Goal: Task Accomplishment & Management: Manage account settings

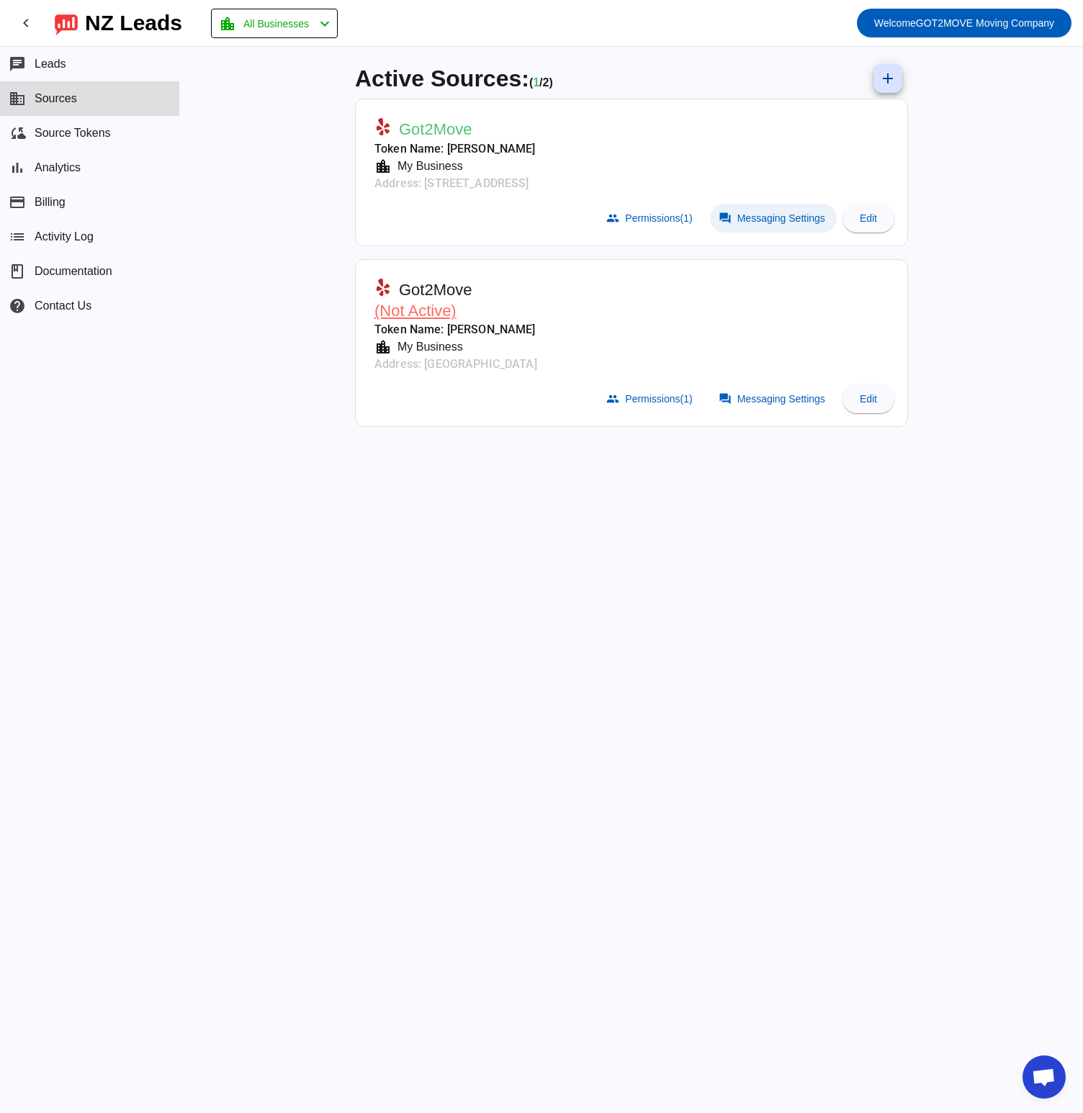
click at [776, 220] on span "Messaging Settings" at bounding box center [781, 218] width 88 height 12
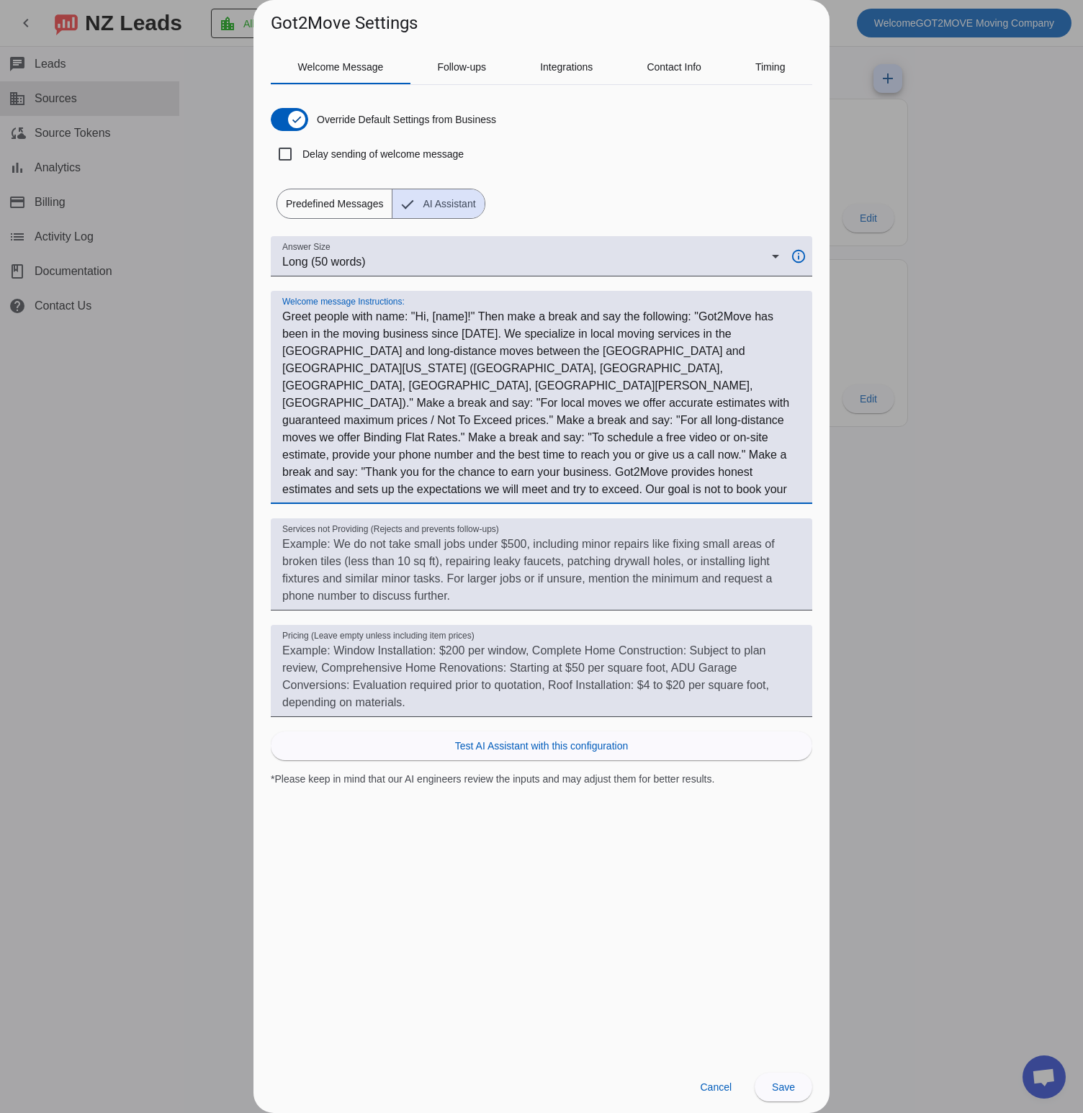
drag, startPoint x: 514, startPoint y: 330, endPoint x: 754, endPoint y: 320, distance: 240.0
click at [753, 320] on textarea "Welcome message Instructions:" at bounding box center [541, 403] width 519 height 190
click at [333, 336] on textarea "Welcome message Instructions:" at bounding box center [541, 403] width 519 height 190
drag, startPoint x: 308, startPoint y: 348, endPoint x: 754, endPoint y: 347, distance: 446.5
click at [755, 347] on textarea "Welcome message Instructions:" at bounding box center [541, 403] width 519 height 190
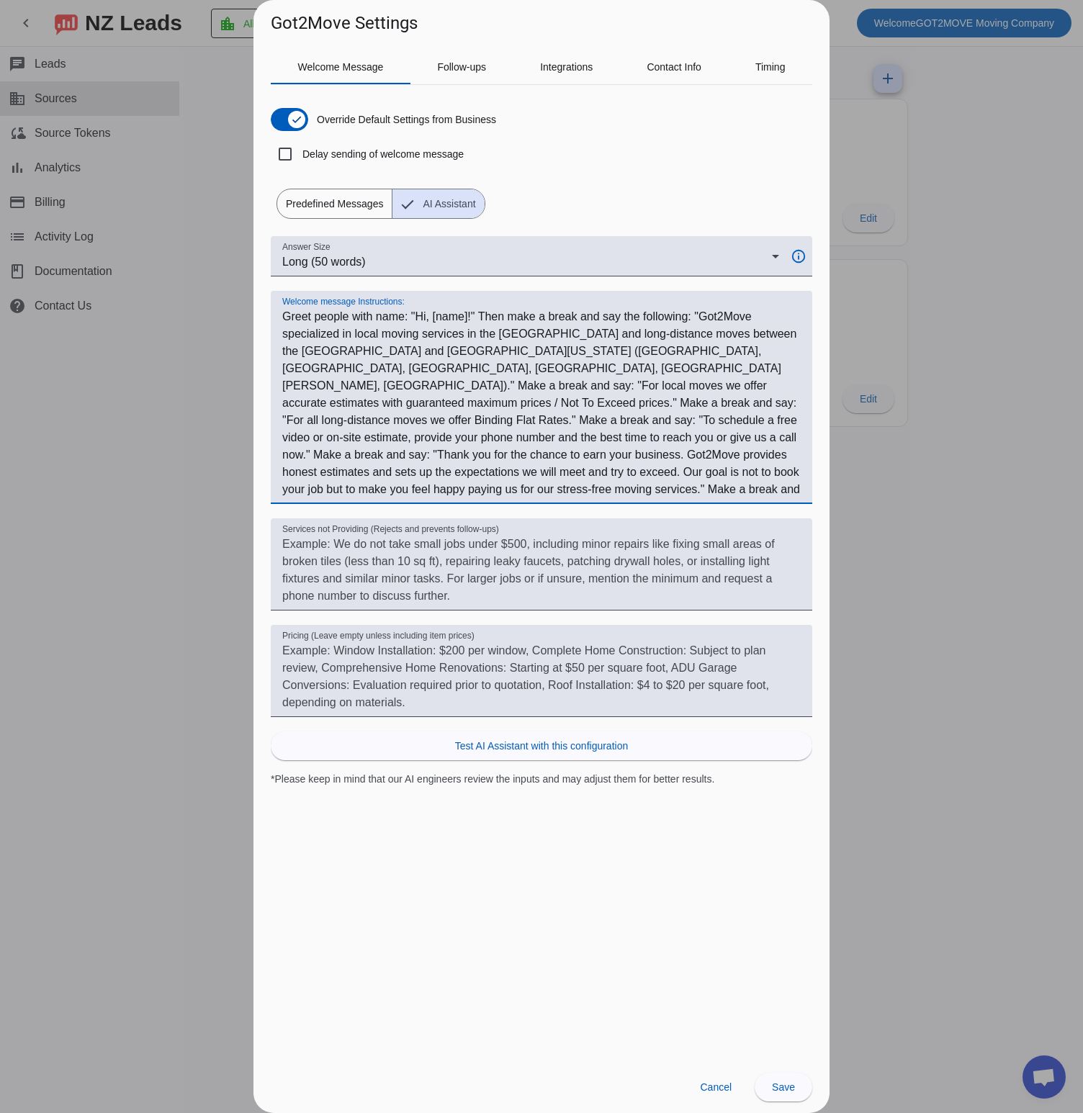
click at [735, 414] on textarea "Welcome message Instructions:" at bounding box center [541, 403] width 519 height 190
drag, startPoint x: 514, startPoint y: 451, endPoint x: 551, endPoint y: 474, distance: 43.4
click at [551, 473] on textarea "Welcome message Instructions:" at bounding box center [541, 403] width 519 height 190
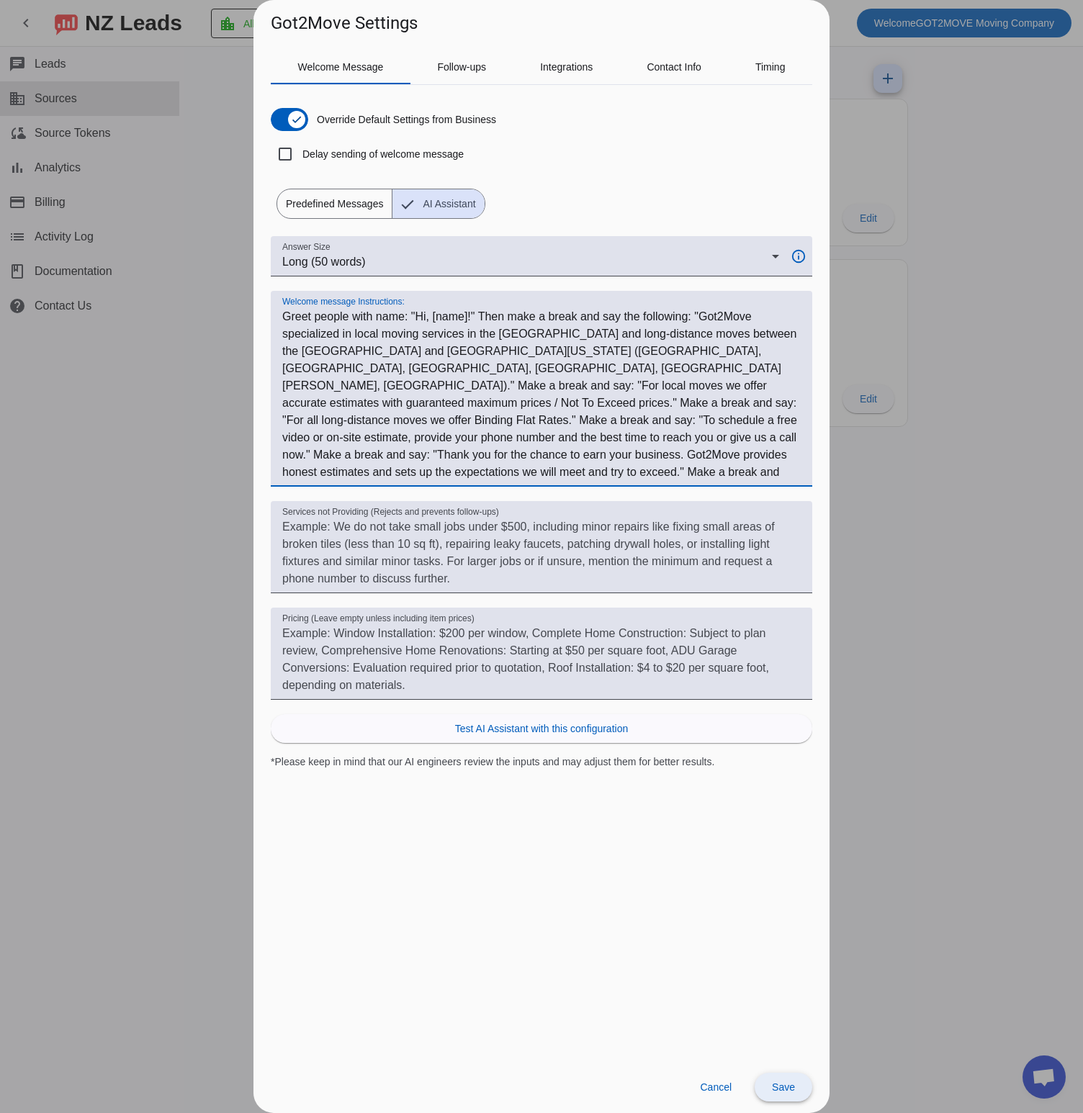
type textarea "Greet people with name: "Hi, [name]!" Then make a break and say the following: …"
click at [781, 1079] on span at bounding box center [784, 1087] width 58 height 35
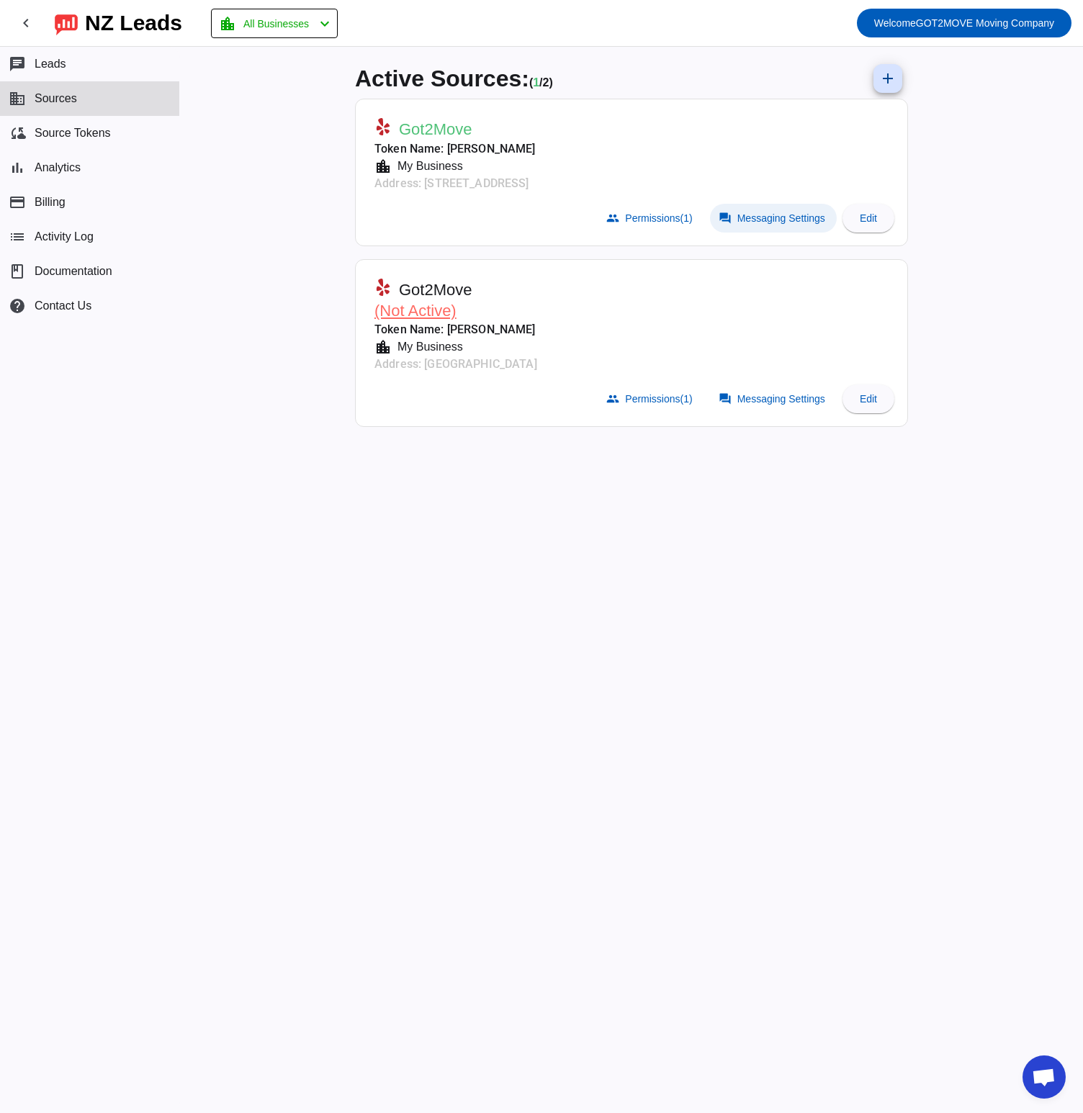
click at [798, 209] on span at bounding box center [773, 218] width 127 height 29
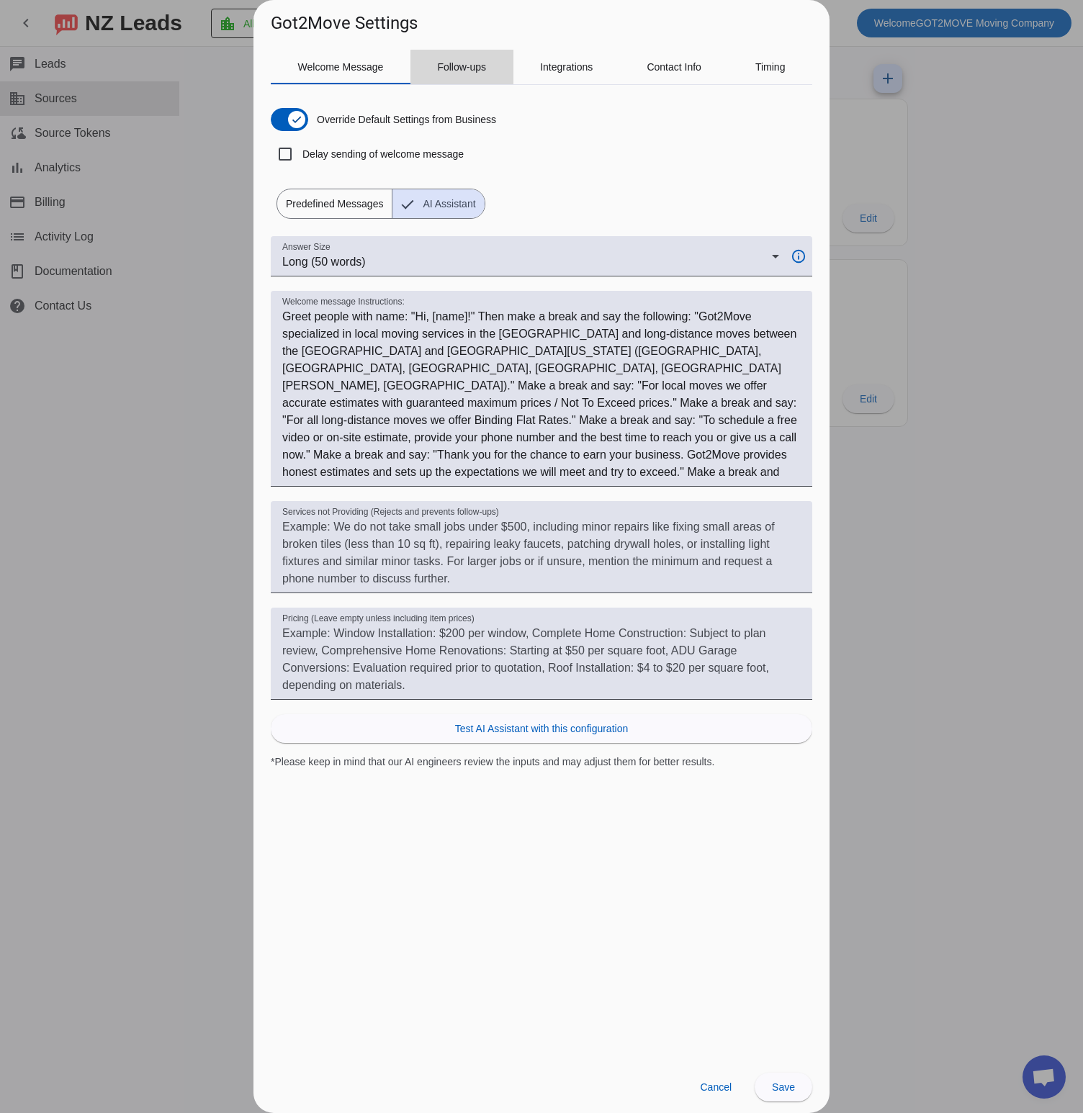
click at [480, 68] on span "Follow-ups" at bounding box center [461, 67] width 49 height 10
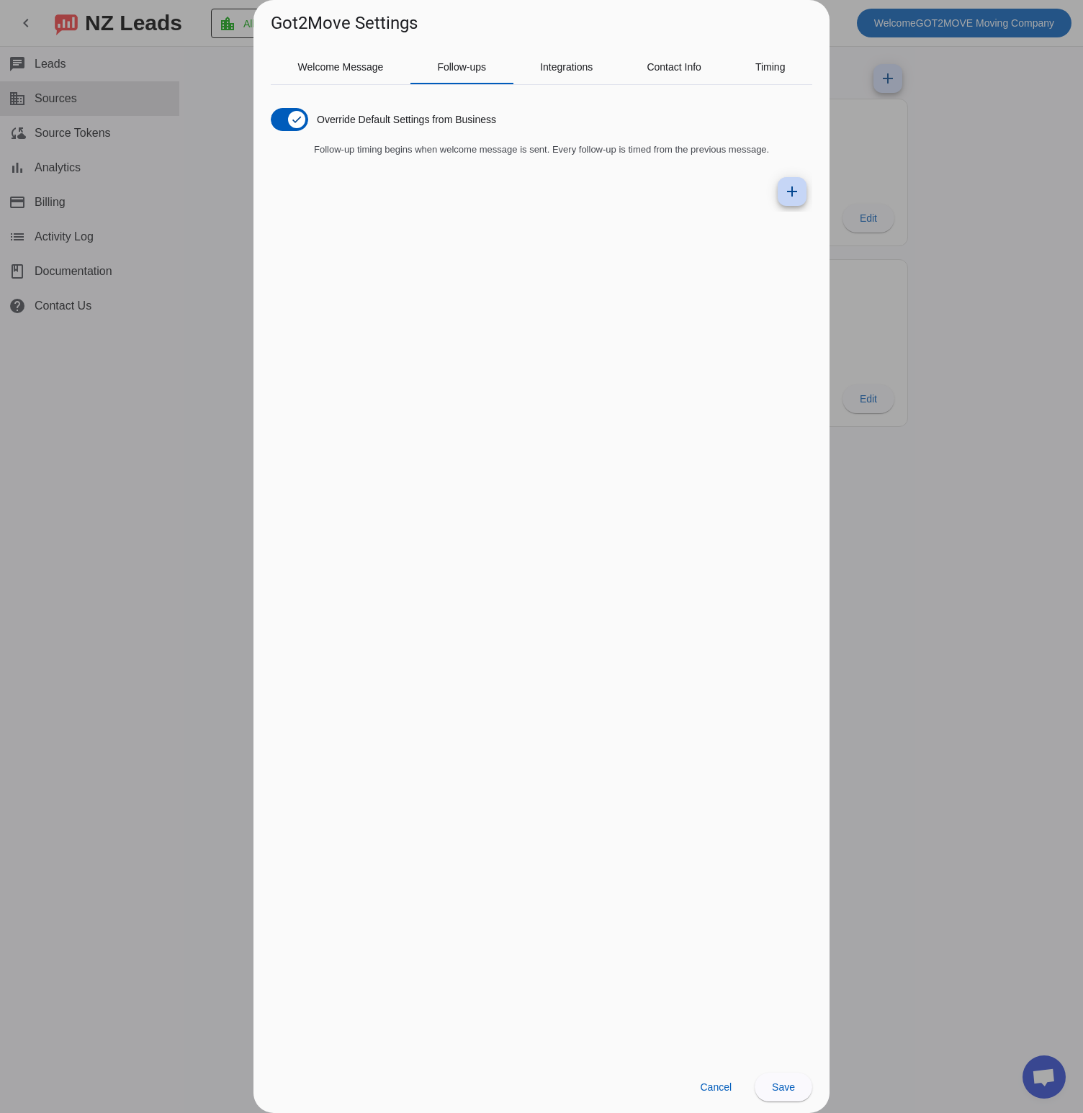
click at [789, 191] on mat-icon "add" at bounding box center [792, 191] width 17 height 17
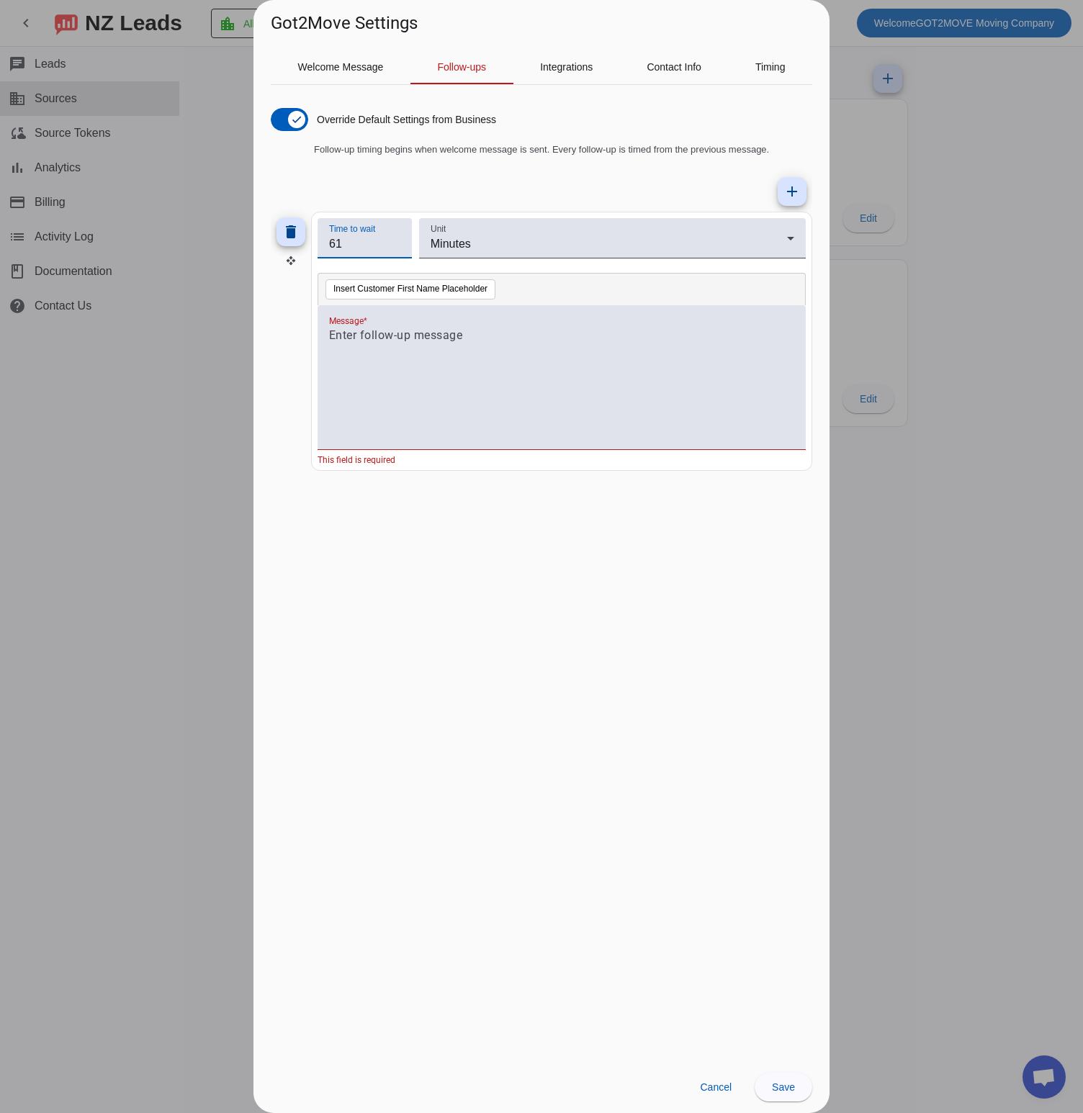
click at [400, 239] on input "61" at bounding box center [364, 243] width 71 height 17
click at [358, 240] on input "61" at bounding box center [364, 243] width 71 height 17
type input "10"
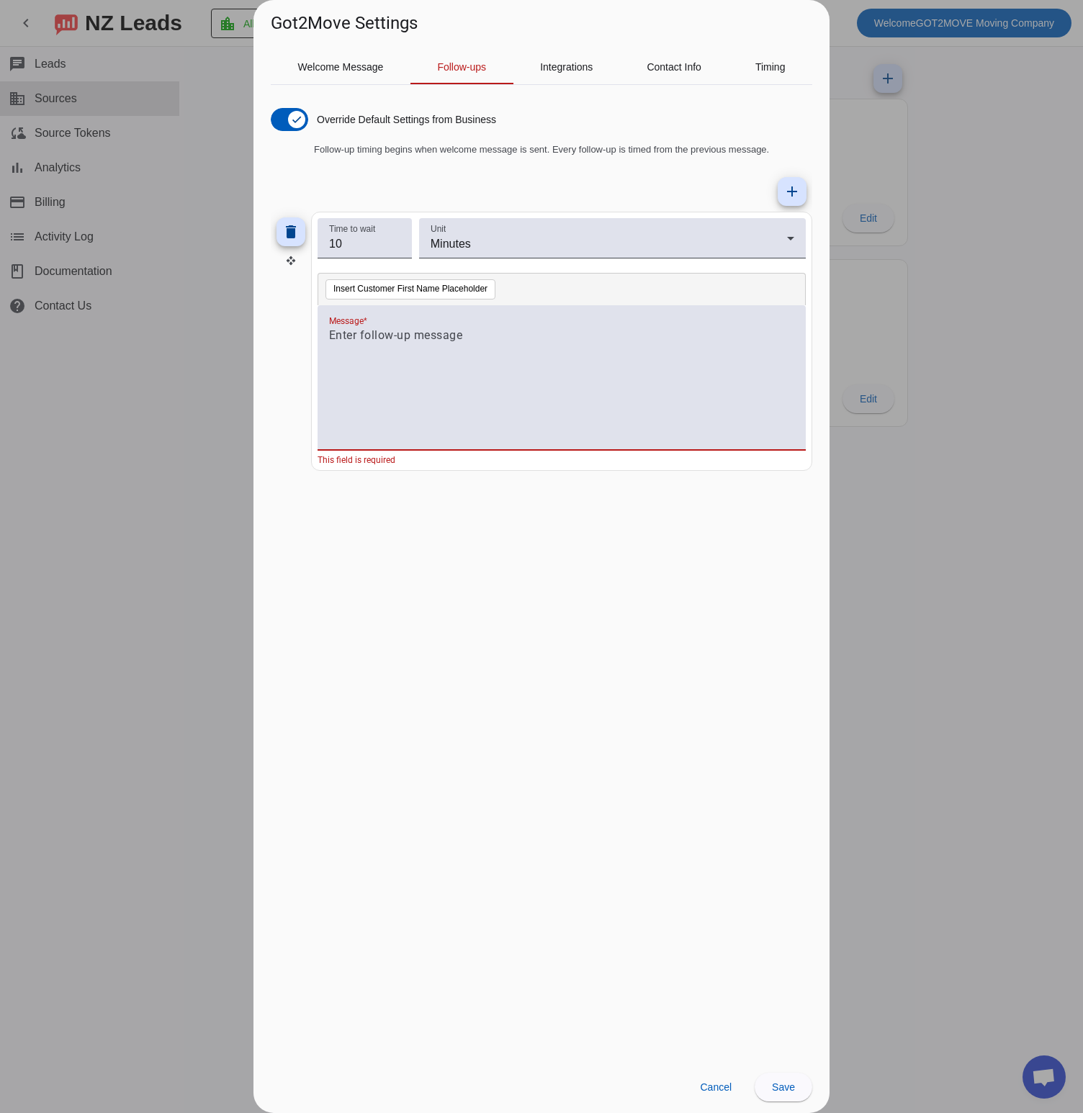
click at [406, 341] on p at bounding box center [561, 335] width 465 height 17
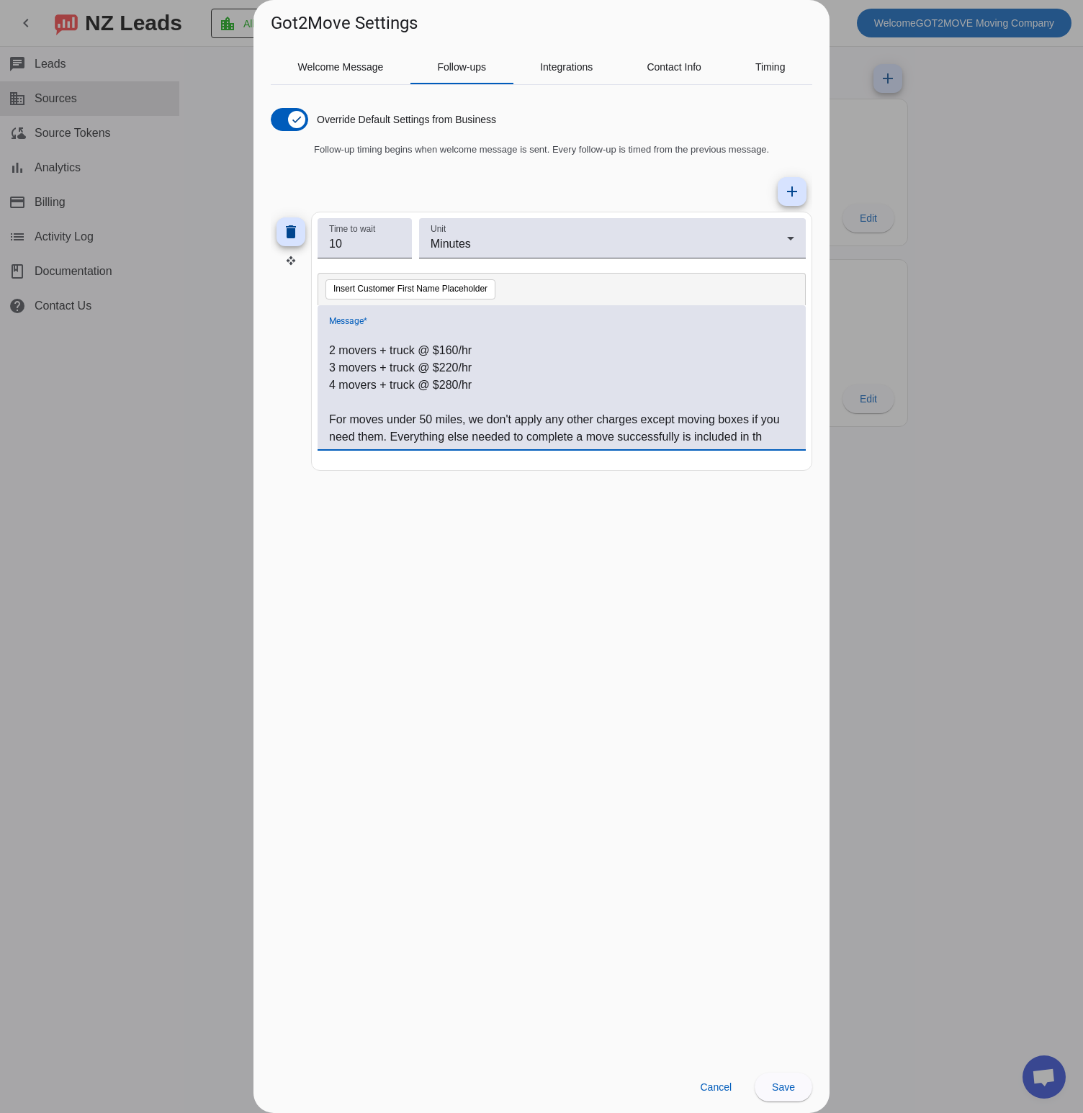
scroll to position [71, 0]
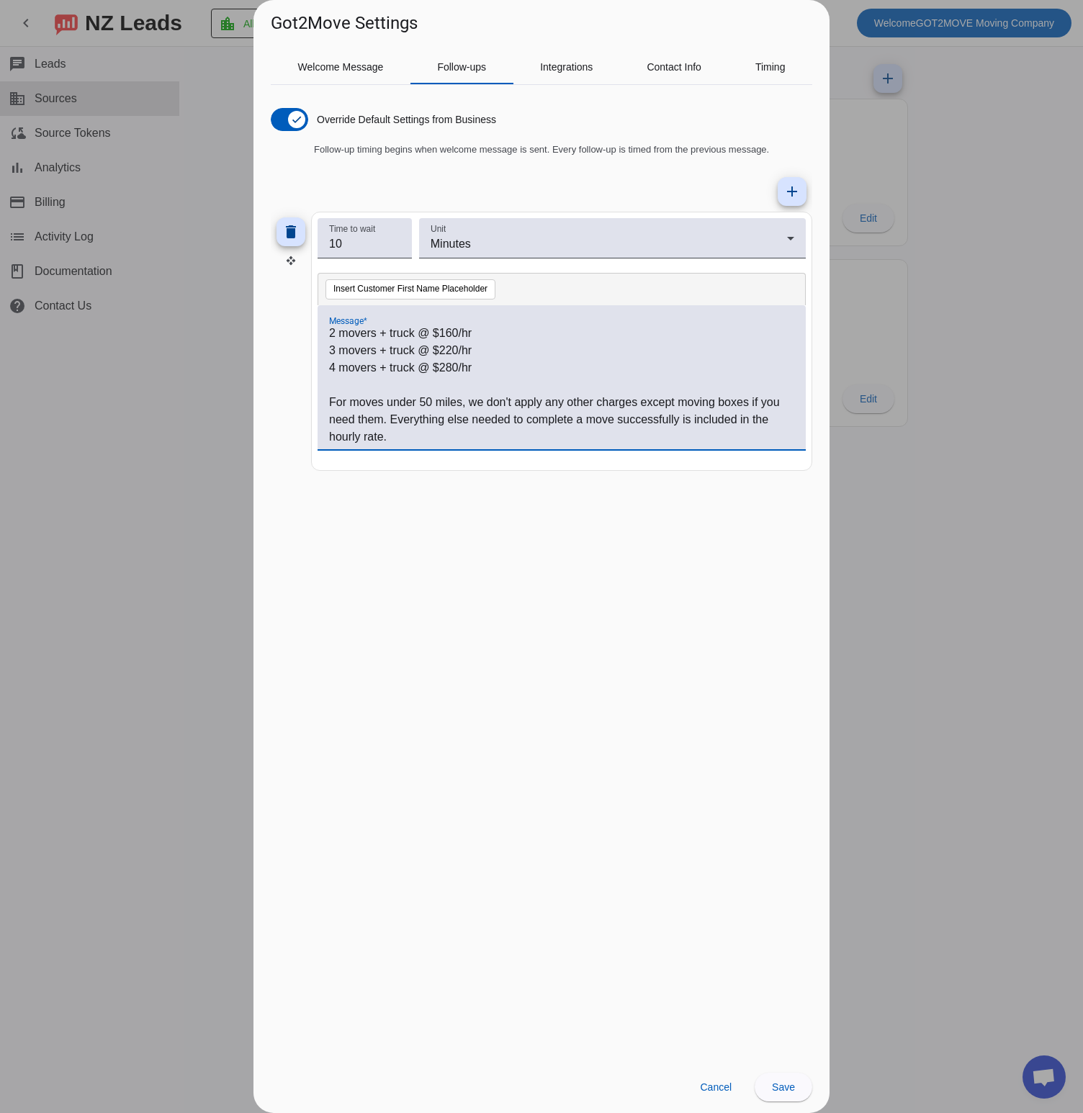
click at [411, 417] on p "For moves under 50 miles, we don't apply any other charges except moving boxes …" at bounding box center [561, 420] width 465 height 52
click at [406, 418] on p "For moves under 50 miles, we don't apply any other charges except moving boxes …" at bounding box center [561, 428] width 465 height 69
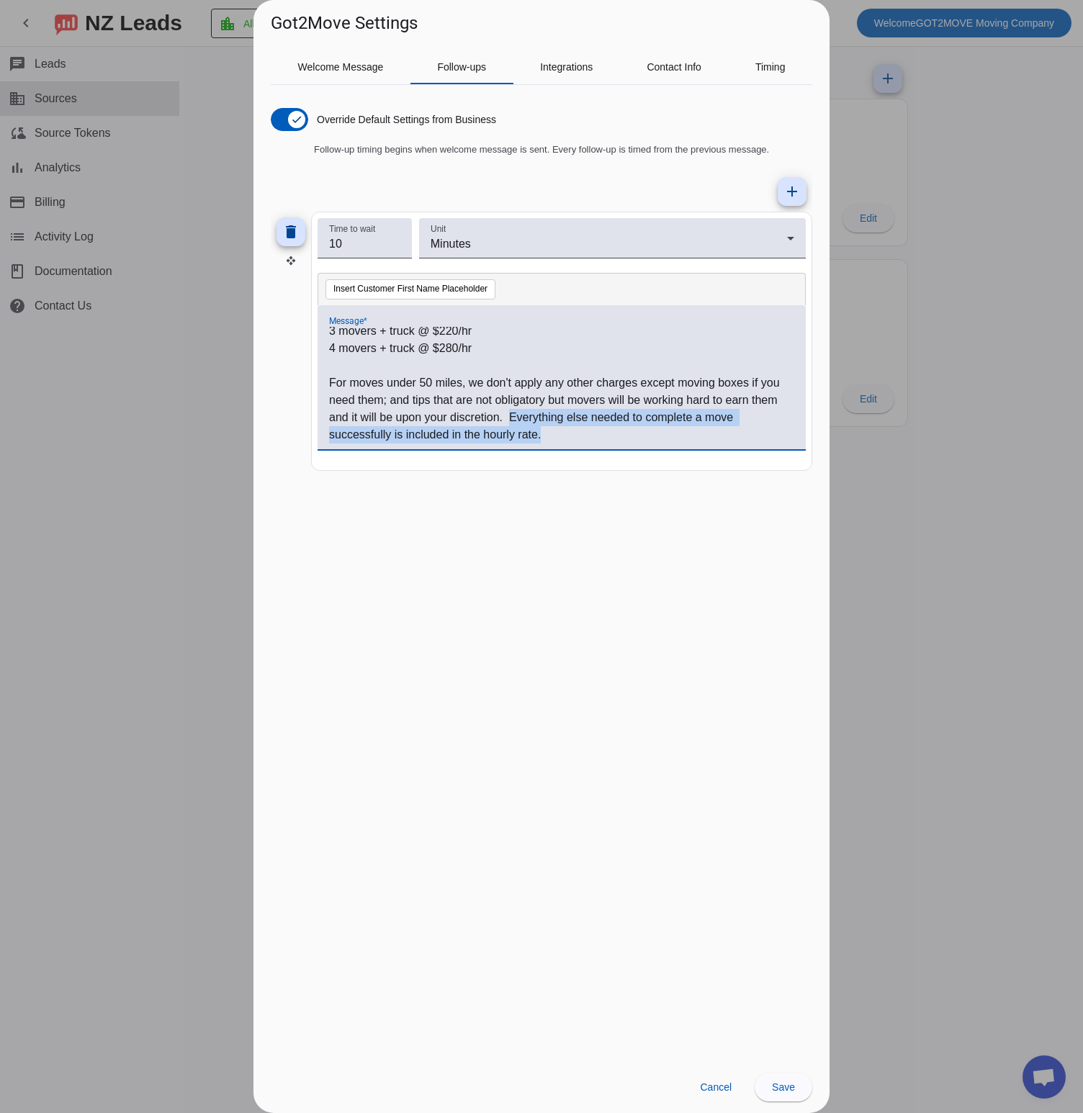
drag, startPoint x: 541, startPoint y: 415, endPoint x: 559, endPoint y: 444, distance: 34.6
click at [559, 444] on div "Let us know if you are interested in the Not To Exceed quote? Our local hourly …" at bounding box center [562, 377] width 488 height 144
click at [553, 389] on p "For moves under 50 miles, we don't apply any other charges except moving boxes …" at bounding box center [561, 408] width 465 height 69
drag, startPoint x: 542, startPoint y: 416, endPoint x: 569, endPoint y: 449, distance: 43.5
click at [569, 449] on div "Message * Let us know if you are interested in the Not To Exceed quote? Our loc…" at bounding box center [562, 384] width 488 height 159
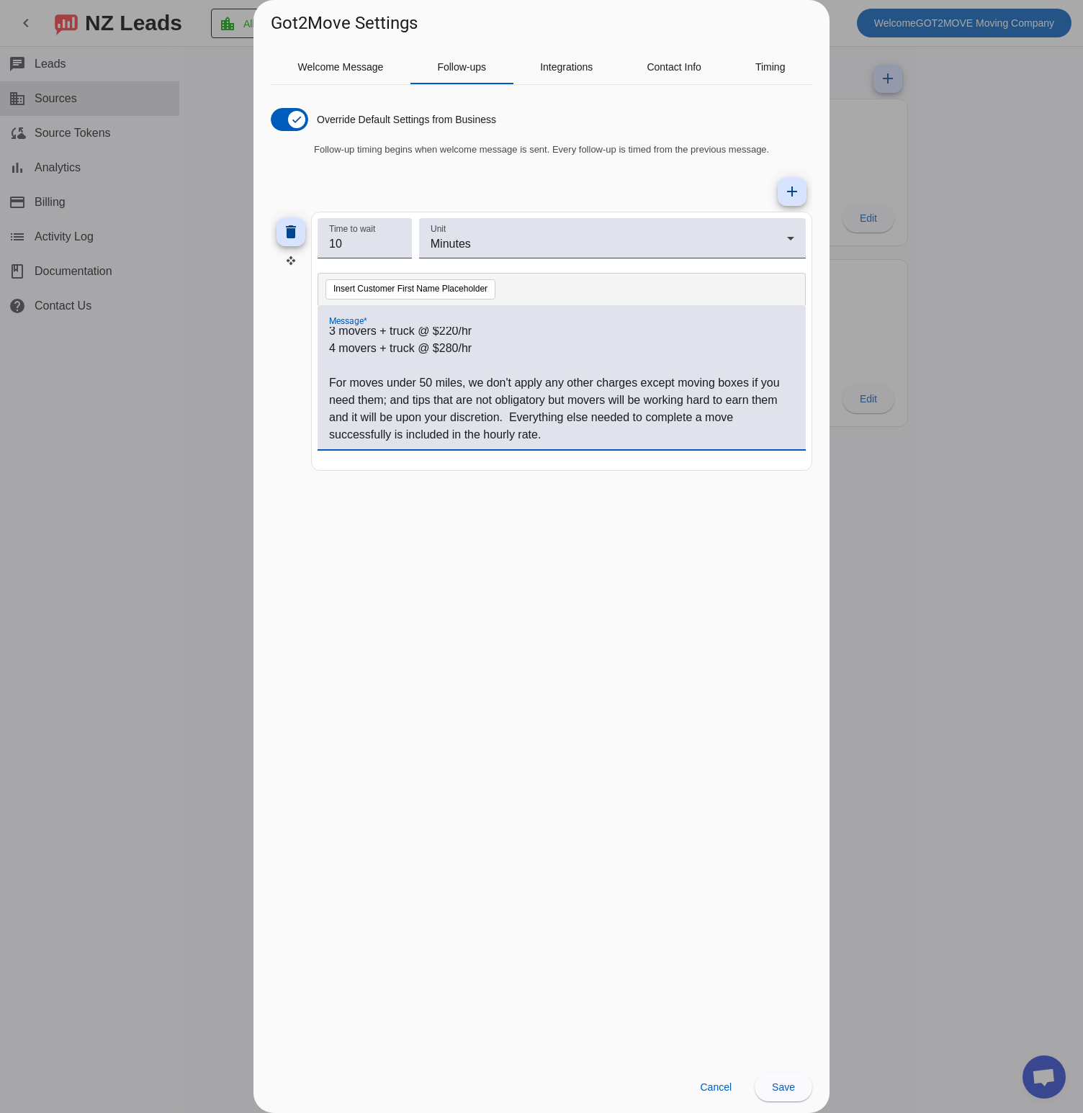
scroll to position [73, 0]
click at [753, 401] on p "For moves under 50 miles, we don't apply any other charges except moving boxes …" at bounding box center [561, 418] width 465 height 52
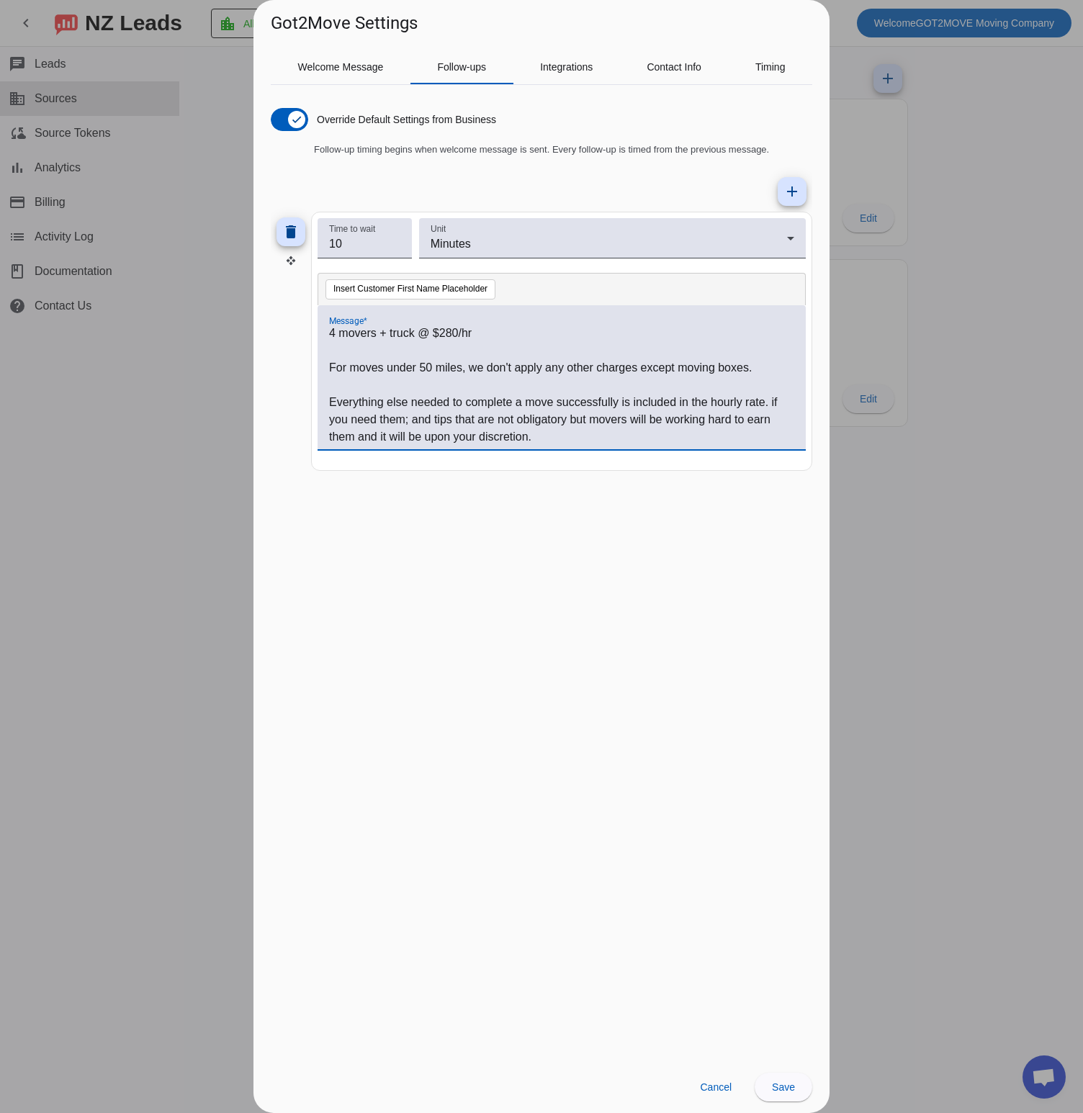
click at [773, 404] on p "Everything else needed to complete a move successfully is included in the hourl…" at bounding box center [561, 420] width 465 height 52
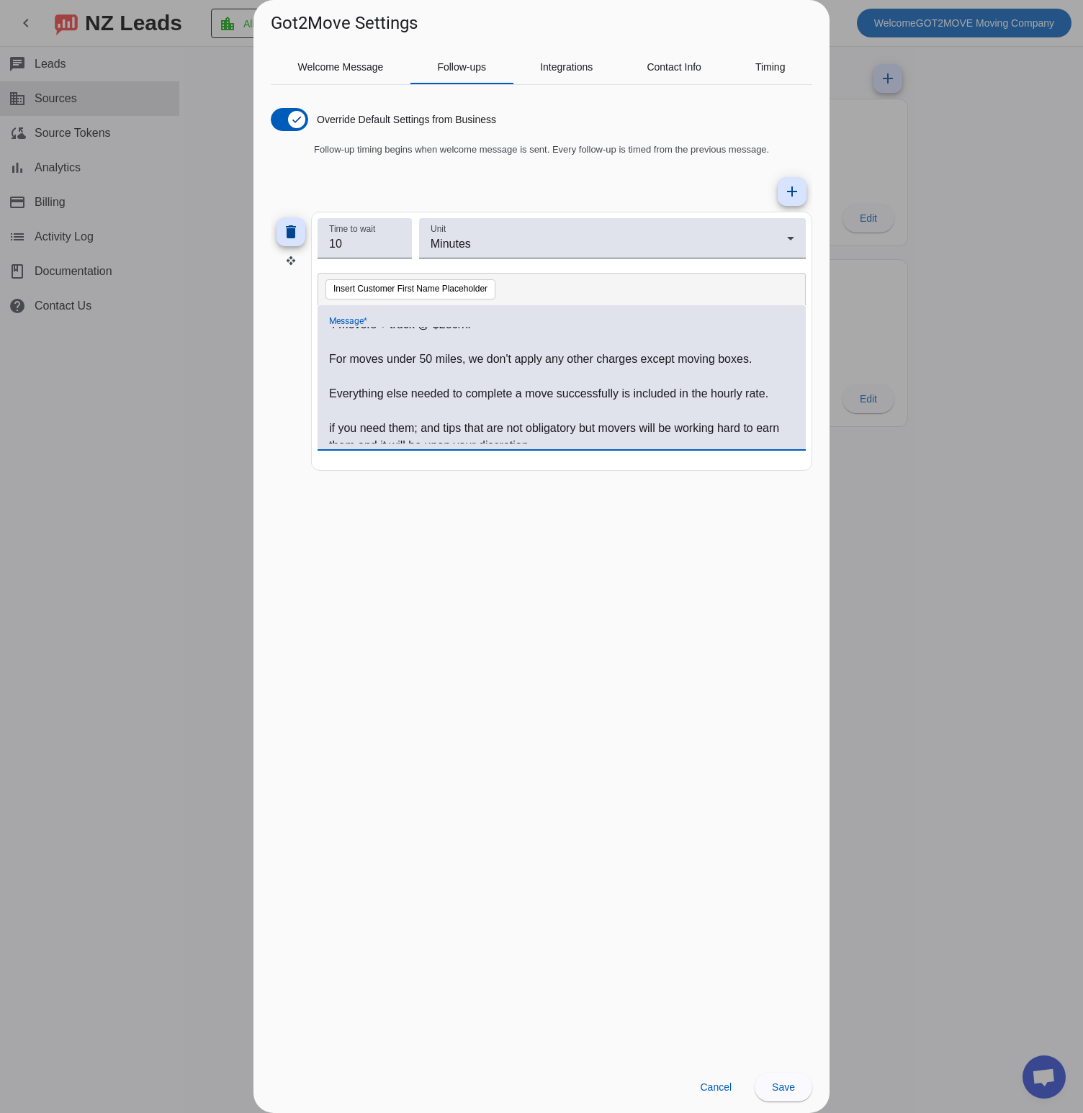
scroll to position [125, 0]
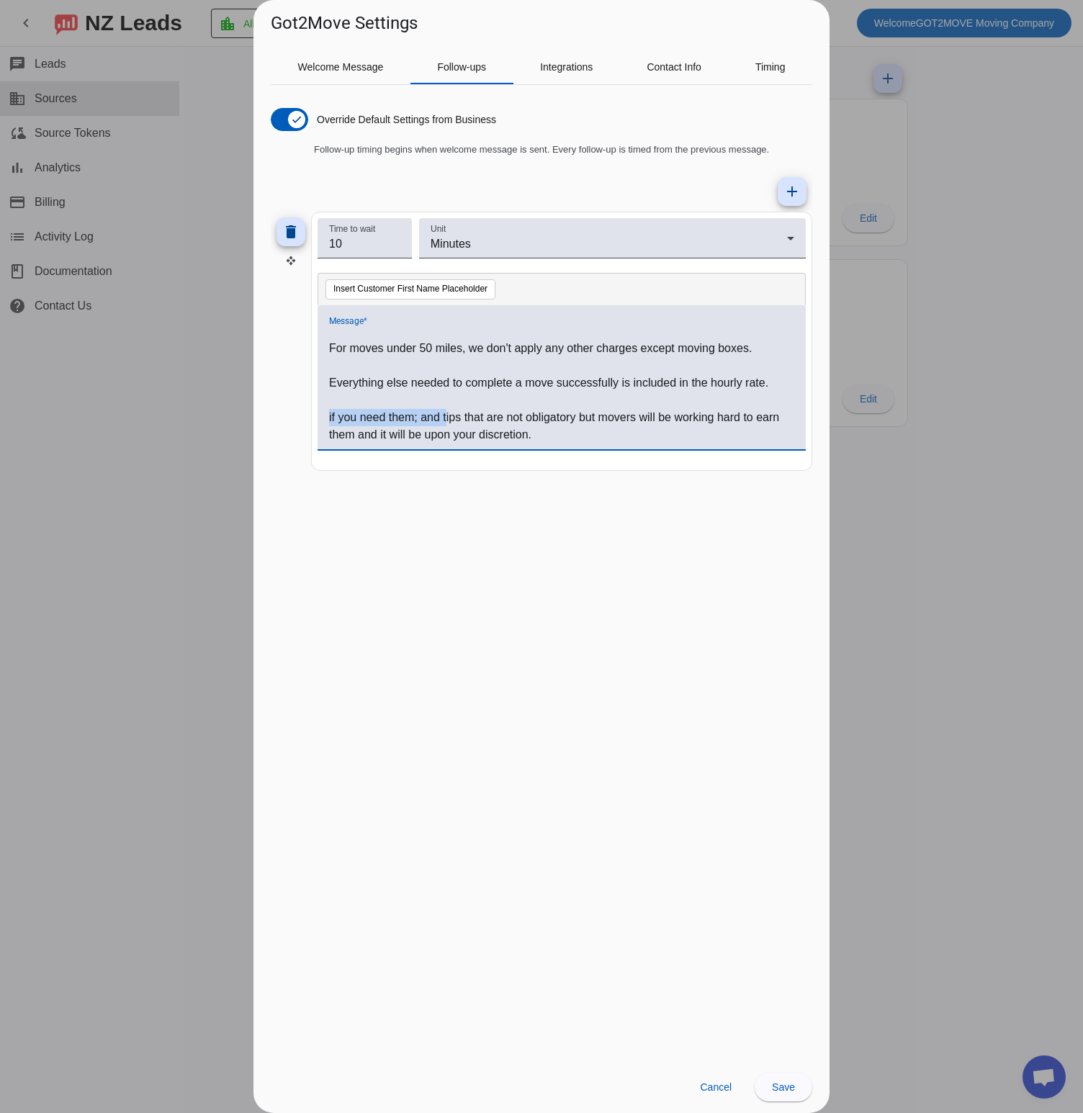
drag, startPoint x: 447, startPoint y: 416, endPoint x: 289, endPoint y: 410, distance: 158.5
click at [289, 410] on div "delete Time to wait 10 Unit Minutes Insert Customer First Name Placeholder Mess…" at bounding box center [542, 341] width 542 height 259
drag, startPoint x: 356, startPoint y: 415, endPoint x: 378, endPoint y: 414, distance: 22.3
click at [378, 414] on p "Tips that are not obligatory but movers will be working hard to earn them and i…" at bounding box center [561, 426] width 465 height 35
click at [452, 438] on p "Tips are not obligatory but movers will be working hard to earn them and it wil…" at bounding box center [561, 426] width 465 height 35
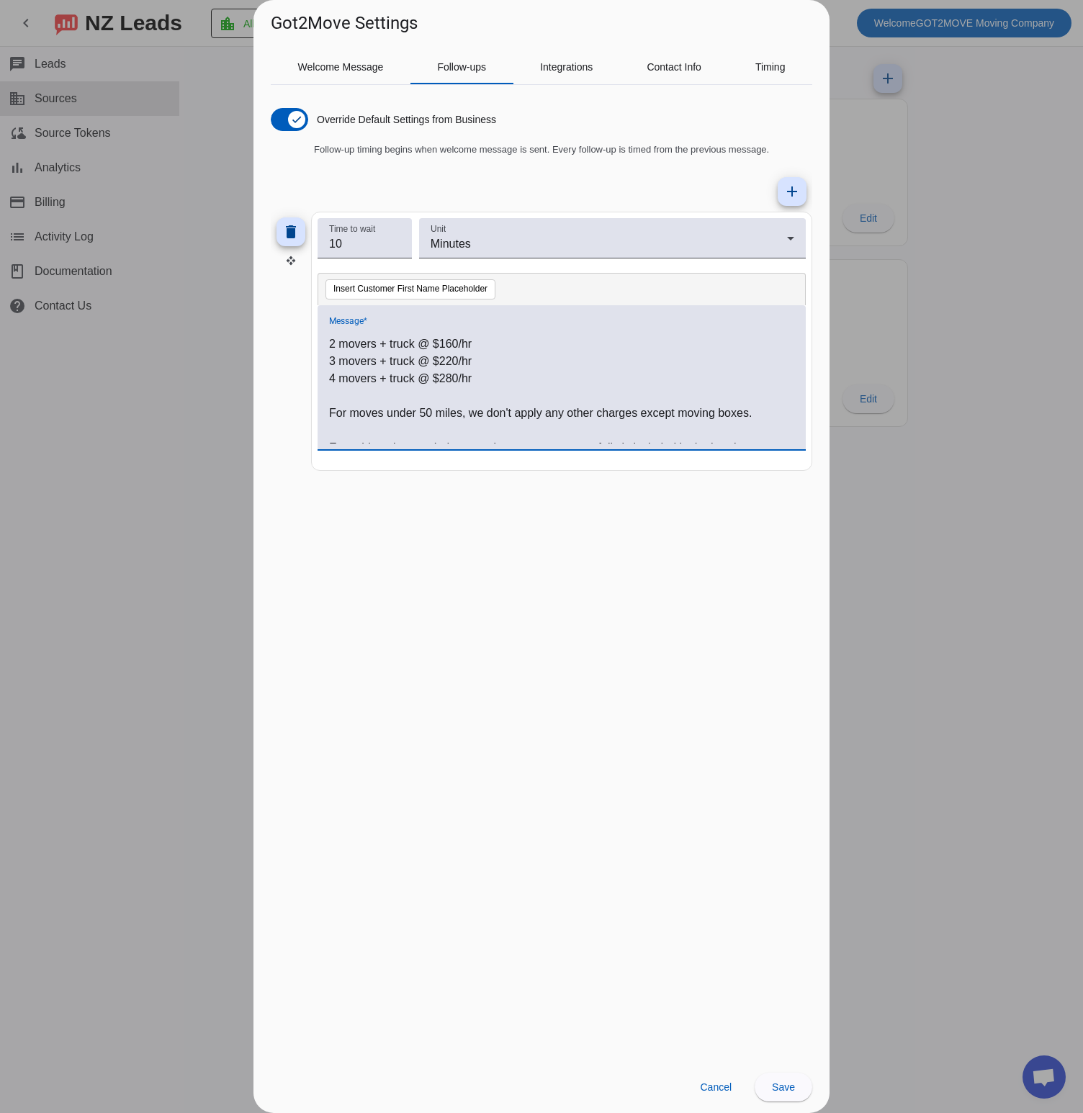
scroll to position [0, 0]
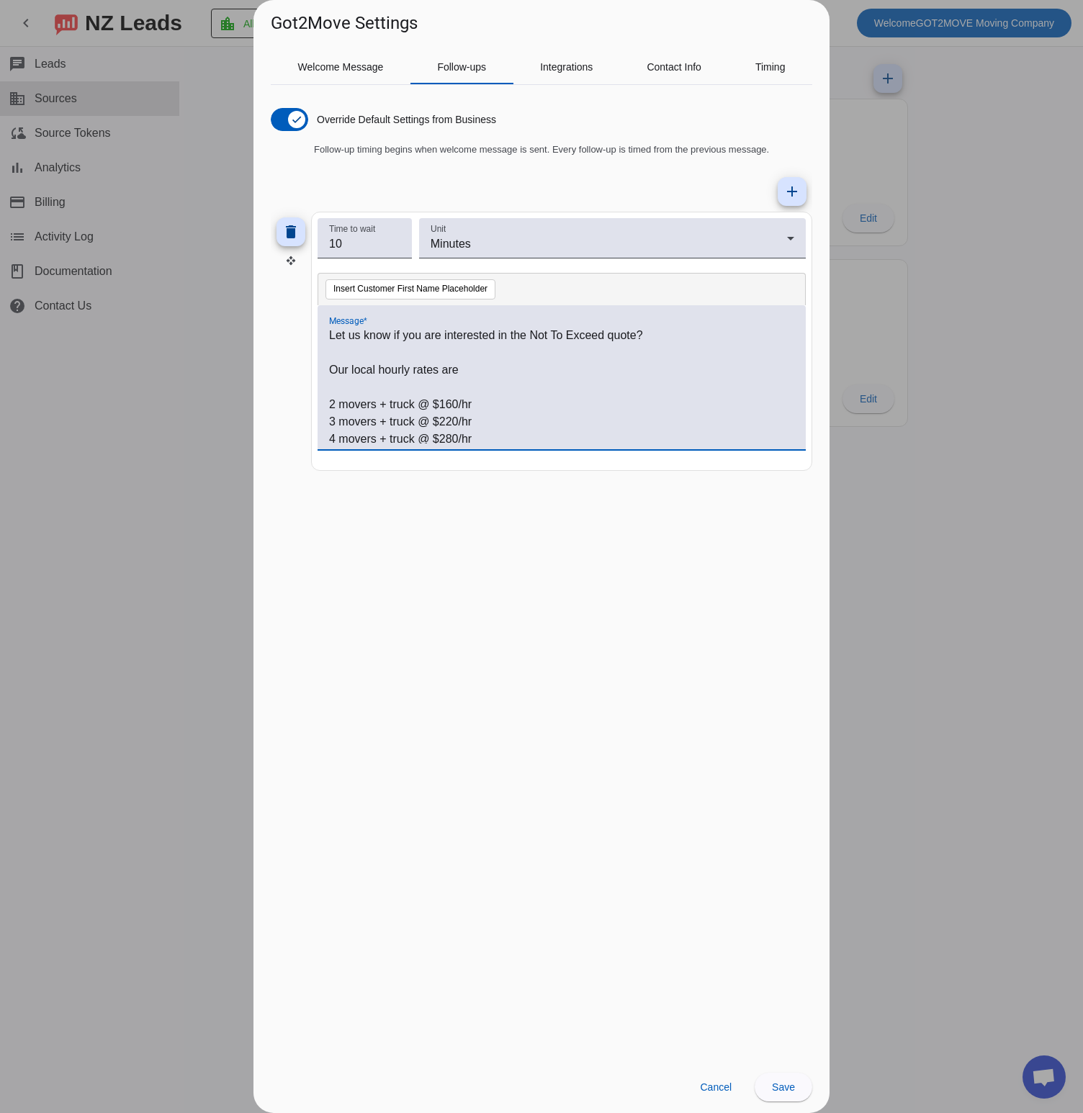
click at [663, 340] on p "Let us know if you are interested in the Not To Exceed quote?" at bounding box center [561, 335] width 465 height 17
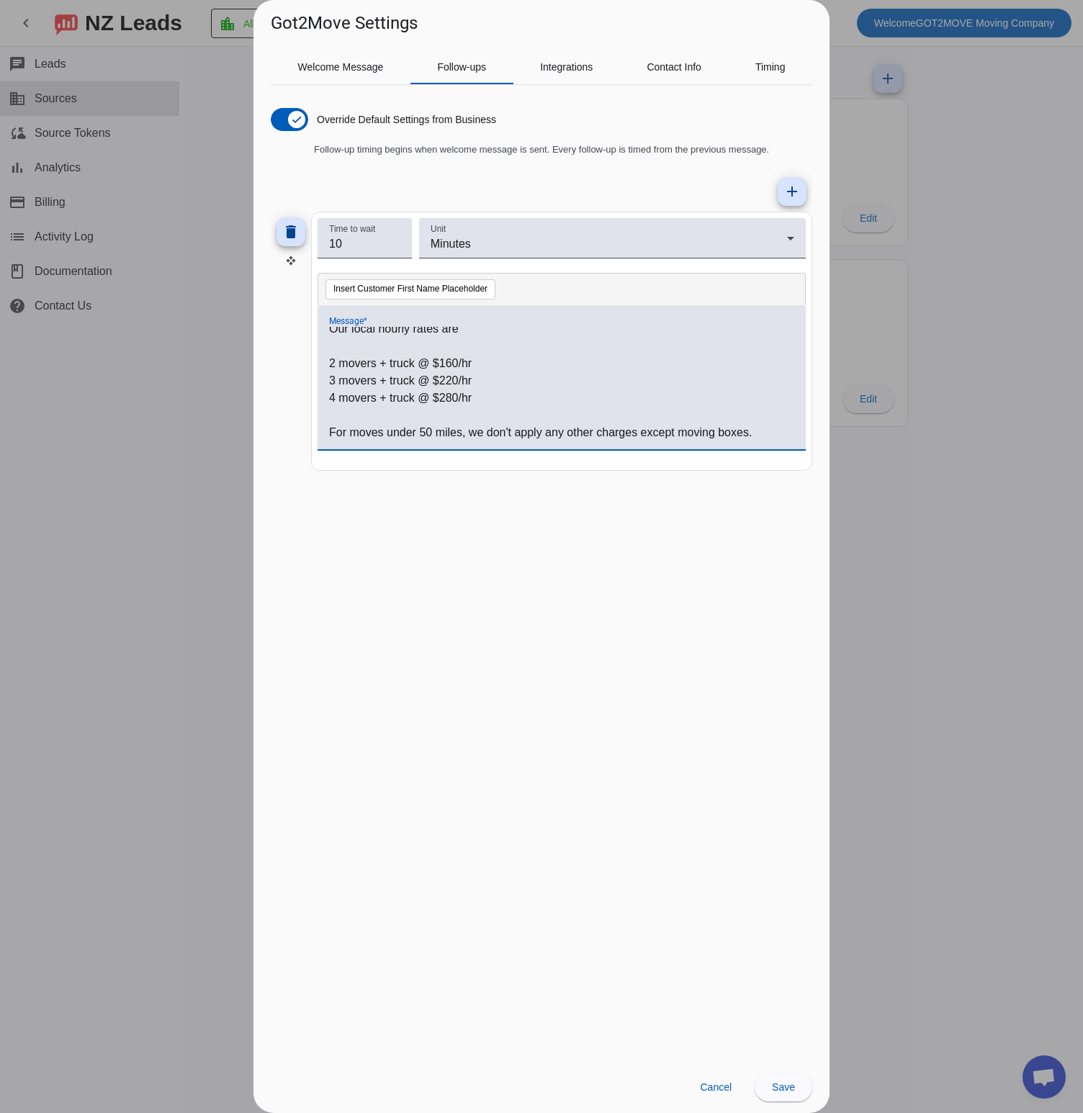
scroll to position [177, 0]
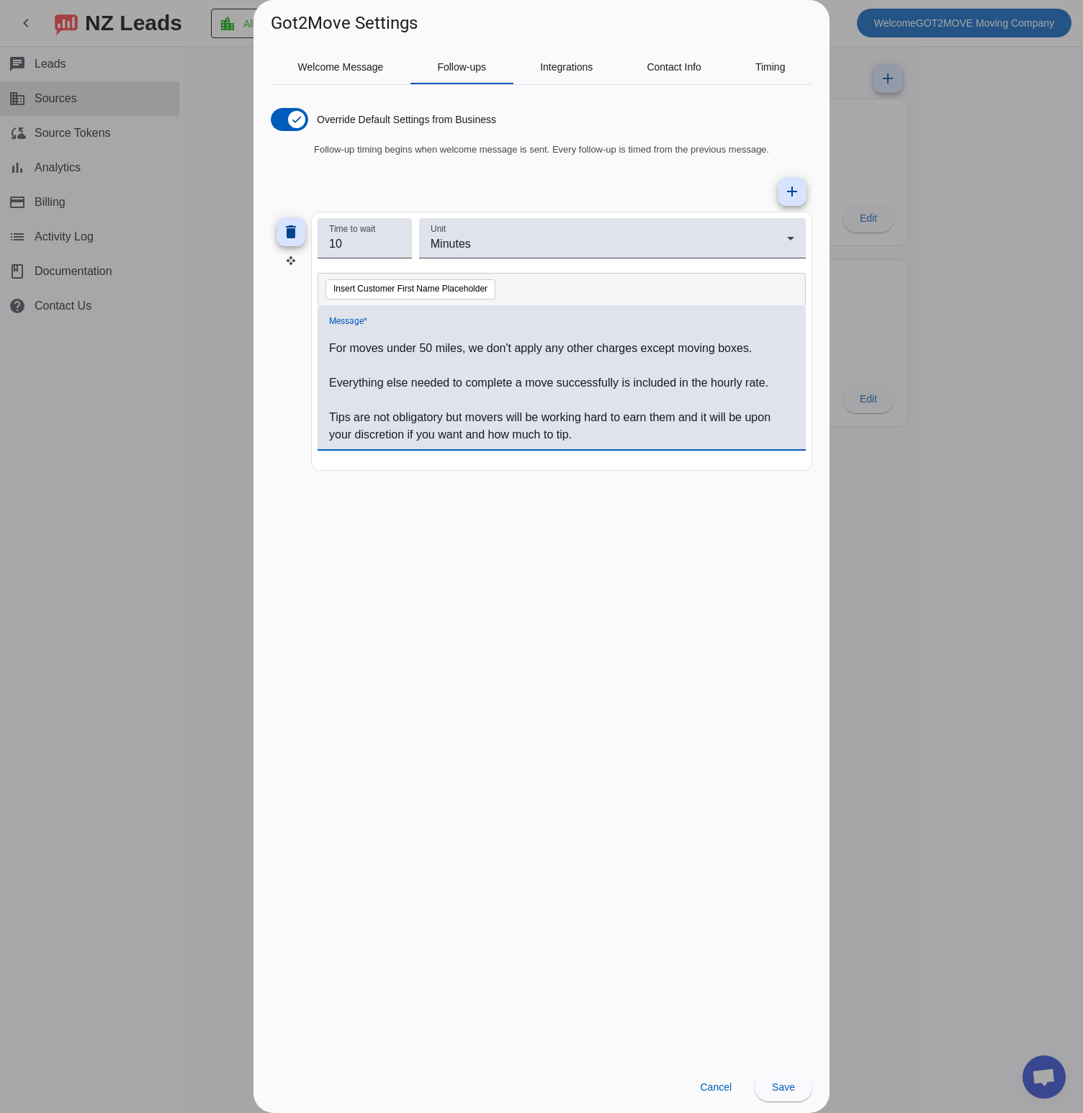
click at [616, 432] on p "Tips are not obligatory but movers will be working hard to earn them and it wil…" at bounding box center [561, 426] width 465 height 35
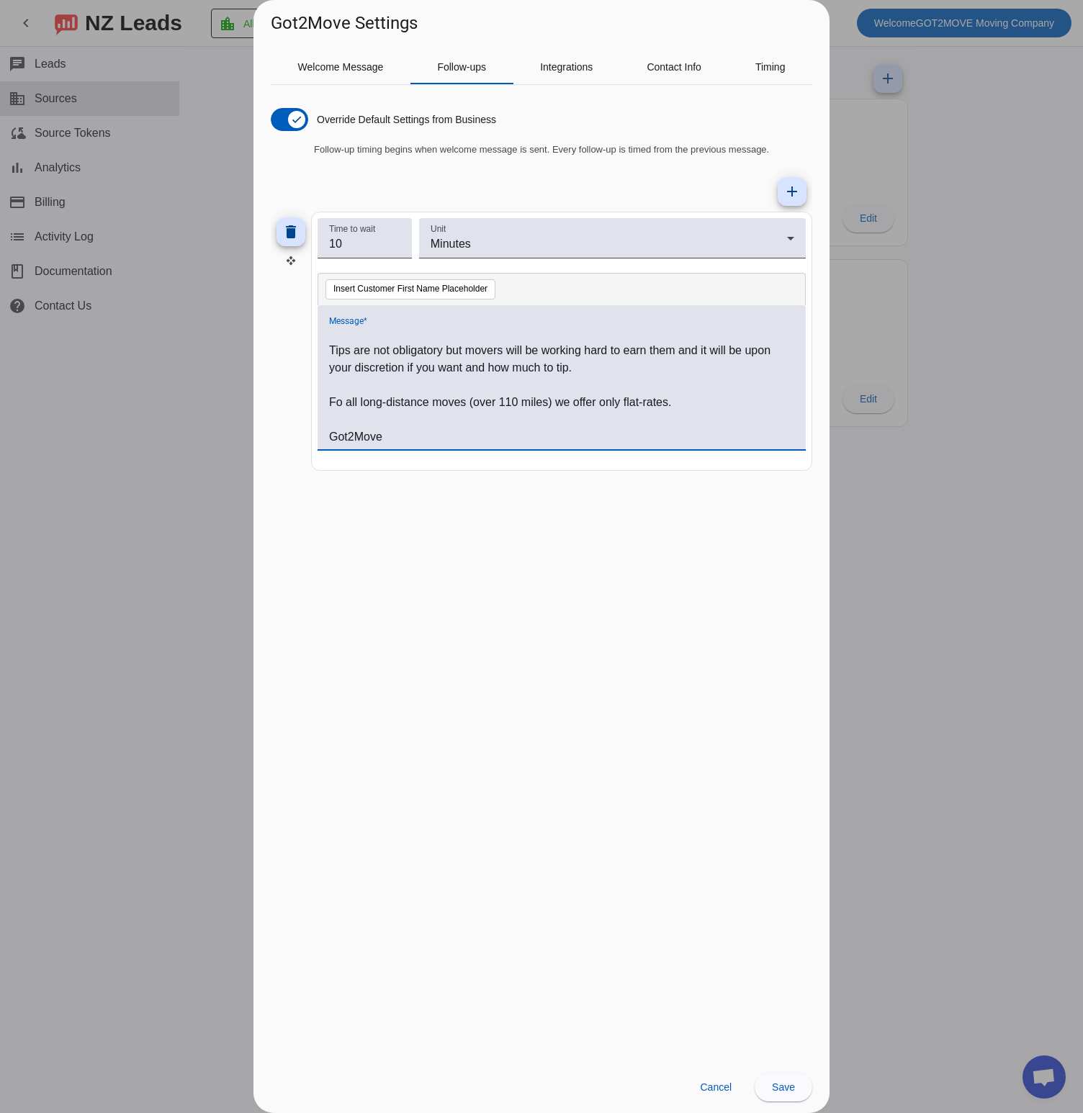
scroll to position [261, 0]
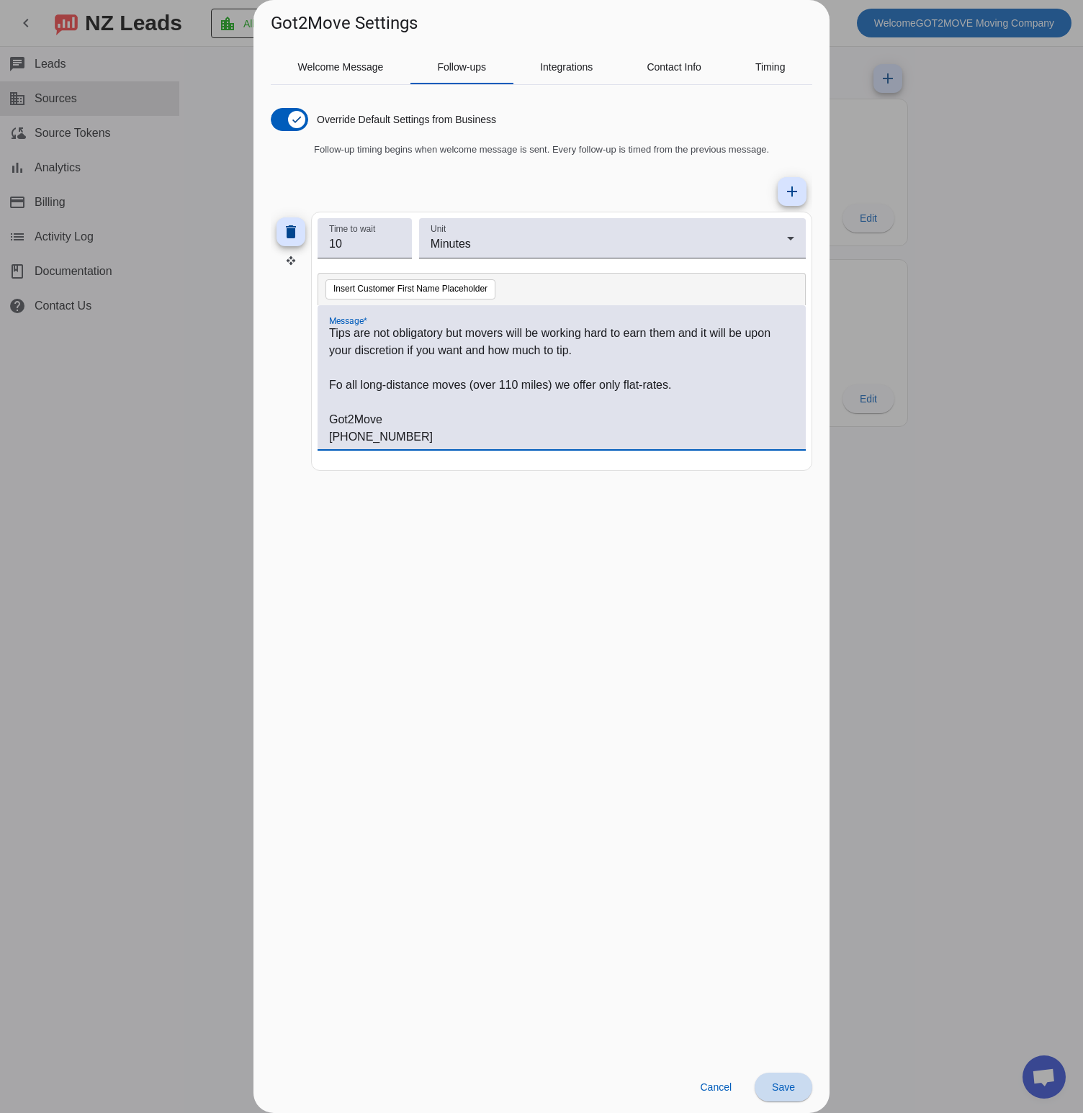
click at [786, 1097] on span at bounding box center [784, 1087] width 58 height 35
